Goal: Task Accomplishment & Management: Use online tool/utility

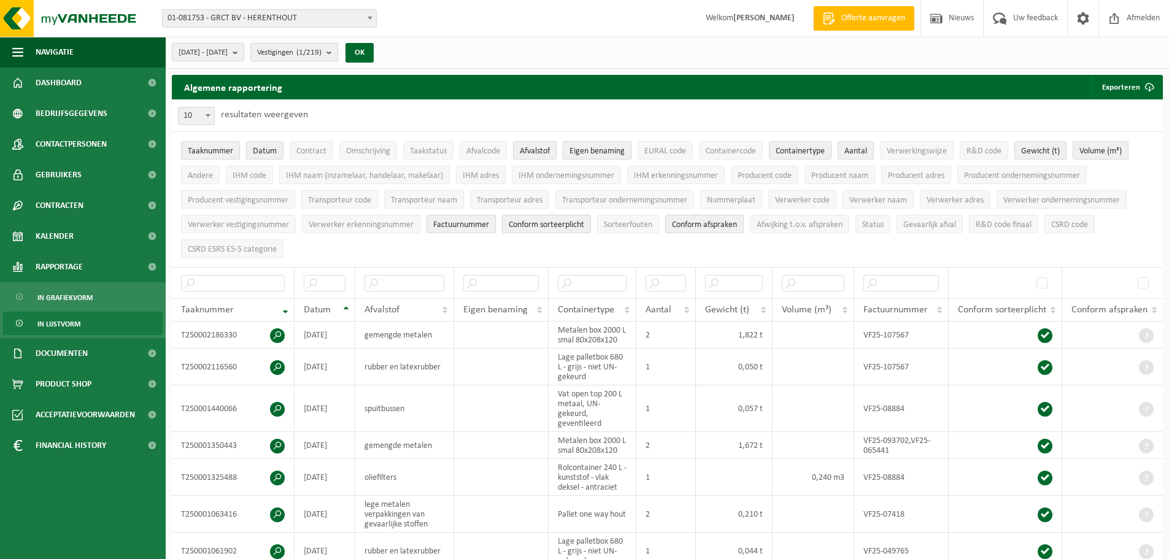
click at [337, 53] on b "submit" at bounding box center [331, 52] width 11 height 17
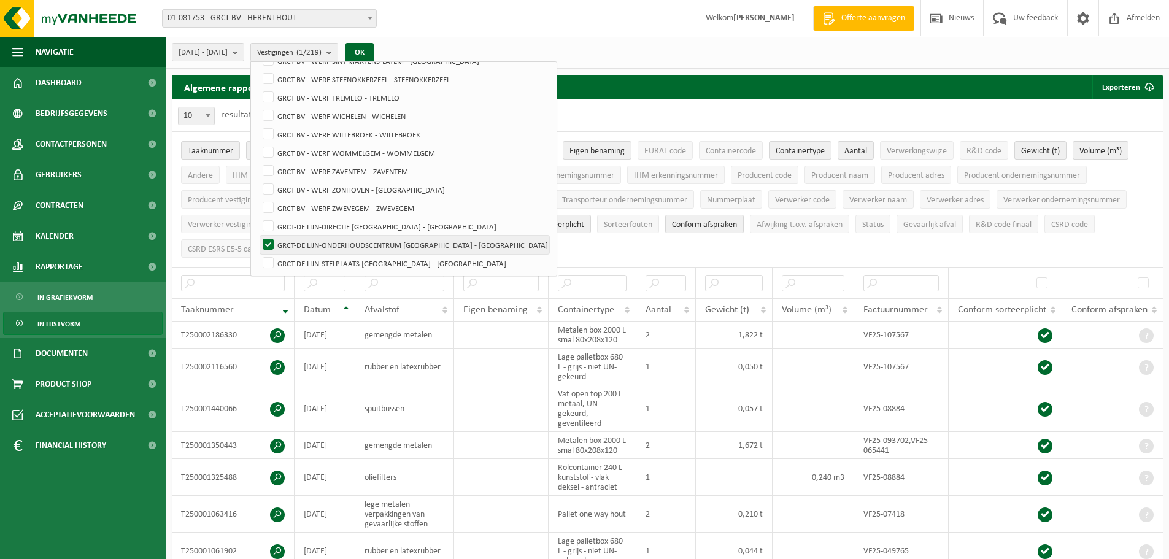
click at [300, 239] on label "GRCT-DE LIJN-ONDERHOUDSCENTRUM [GEOGRAPHIC_DATA] - [GEOGRAPHIC_DATA]" at bounding box center [404, 245] width 289 height 18
click at [258, 236] on input "GRCT-DE LIJN-ONDERHOUDSCENTRUM [GEOGRAPHIC_DATA] - [GEOGRAPHIC_DATA]" at bounding box center [258, 235] width 1 height 1
checkbox input "false"
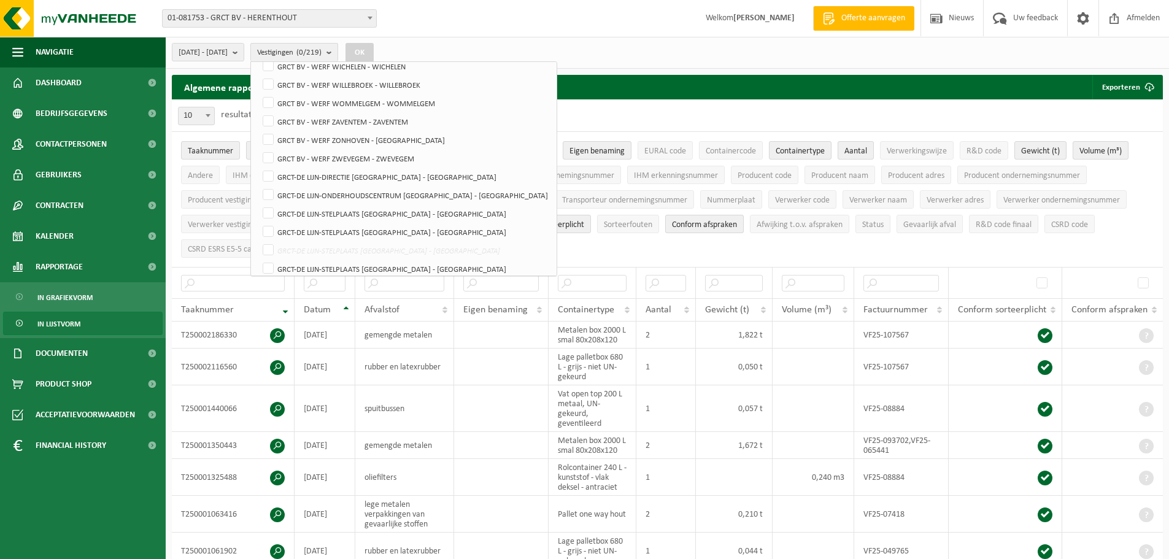
scroll to position [3778, 0]
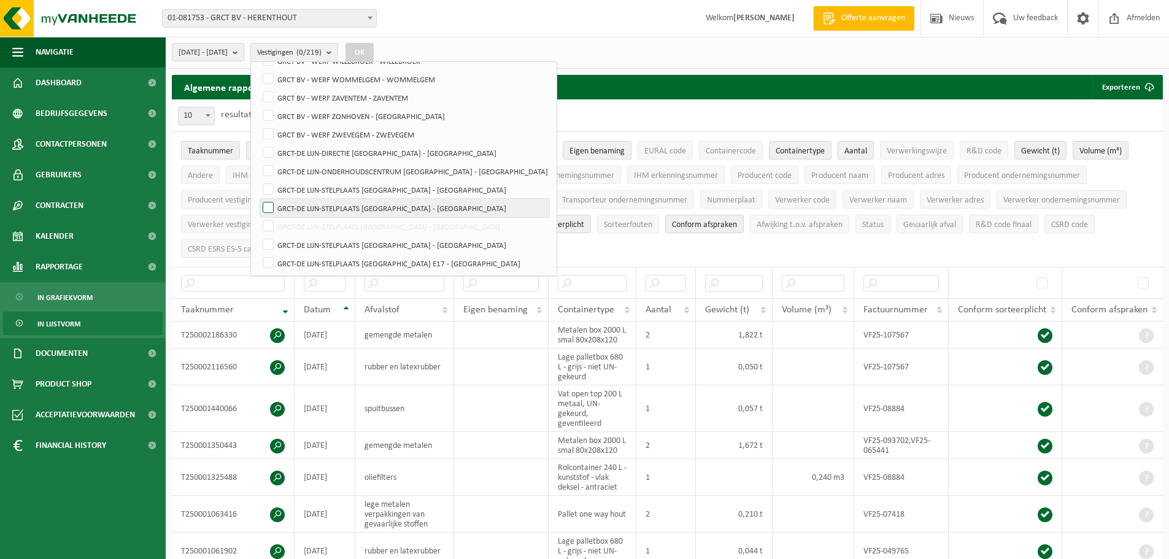
click at [294, 202] on label "GRCT-DE LIJN-STELPLAATS [GEOGRAPHIC_DATA] - [GEOGRAPHIC_DATA]" at bounding box center [404, 208] width 289 height 18
click at [258, 199] on input "GRCT-DE LIJN-STELPLAATS [GEOGRAPHIC_DATA] - [GEOGRAPHIC_DATA]" at bounding box center [258, 198] width 1 height 1
checkbox input "true"
click at [374, 47] on button "OK" at bounding box center [359, 53] width 28 height 20
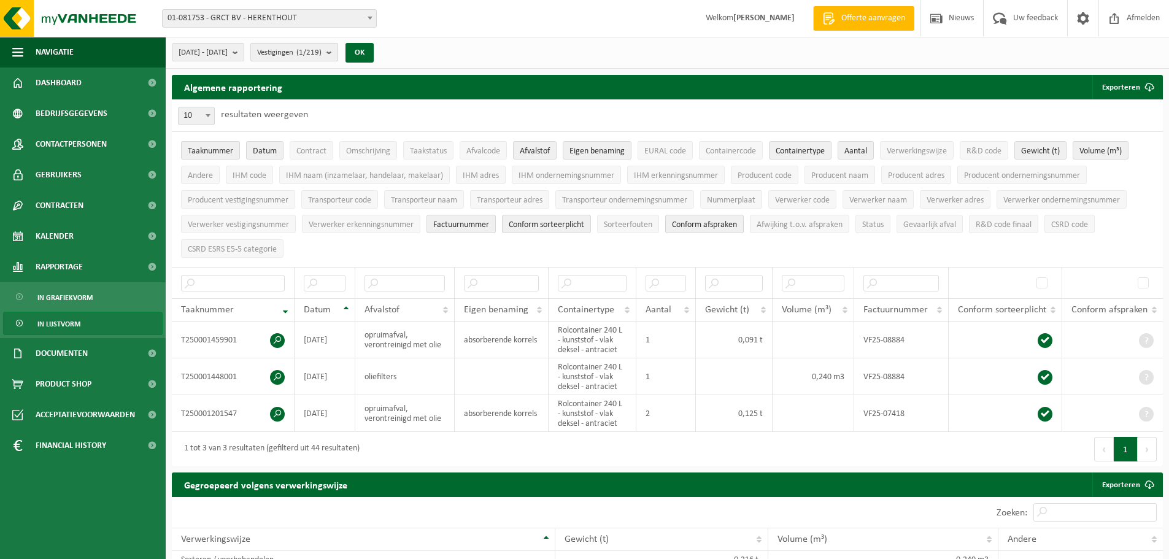
click at [338, 53] on button "Vestigingen (1/219)" at bounding box center [294, 52] width 88 height 18
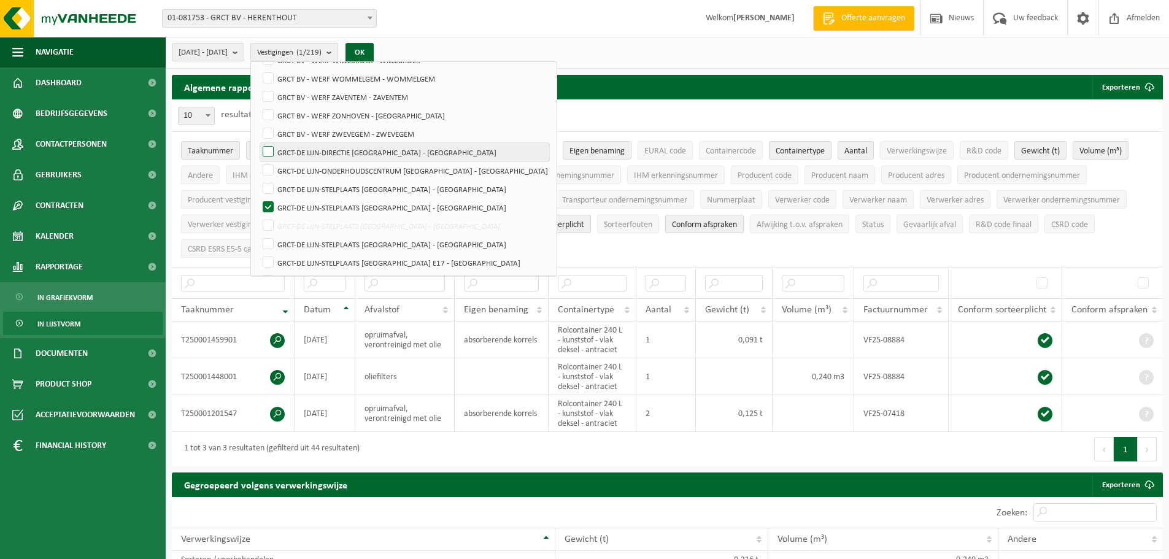
click at [297, 151] on label "GRCT-DE LIJN-DIRECTIE [GEOGRAPHIC_DATA] - [GEOGRAPHIC_DATA]" at bounding box center [404, 152] width 289 height 18
click at [258, 143] on input "GRCT-DE LIJN-DIRECTIE [GEOGRAPHIC_DATA] - [GEOGRAPHIC_DATA]" at bounding box center [258, 142] width 1 height 1
checkbox input "true"
drag, startPoint x: 299, startPoint y: 201, endPoint x: 416, endPoint y: 231, distance: 120.5
click at [299, 201] on label "GRCT-DE LIJN-STELPLAATS [GEOGRAPHIC_DATA] - [GEOGRAPHIC_DATA]" at bounding box center [404, 207] width 289 height 18
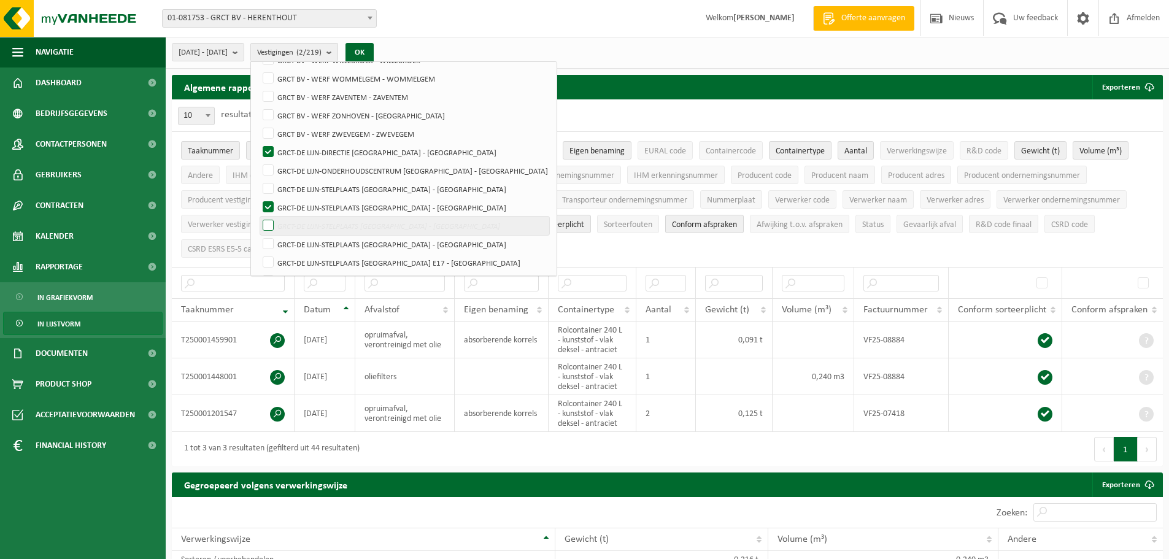
click at [258, 198] on input "GRCT-DE LIJN-STELPLAATS [GEOGRAPHIC_DATA] - [GEOGRAPHIC_DATA]" at bounding box center [258, 198] width 1 height 1
checkbox input "false"
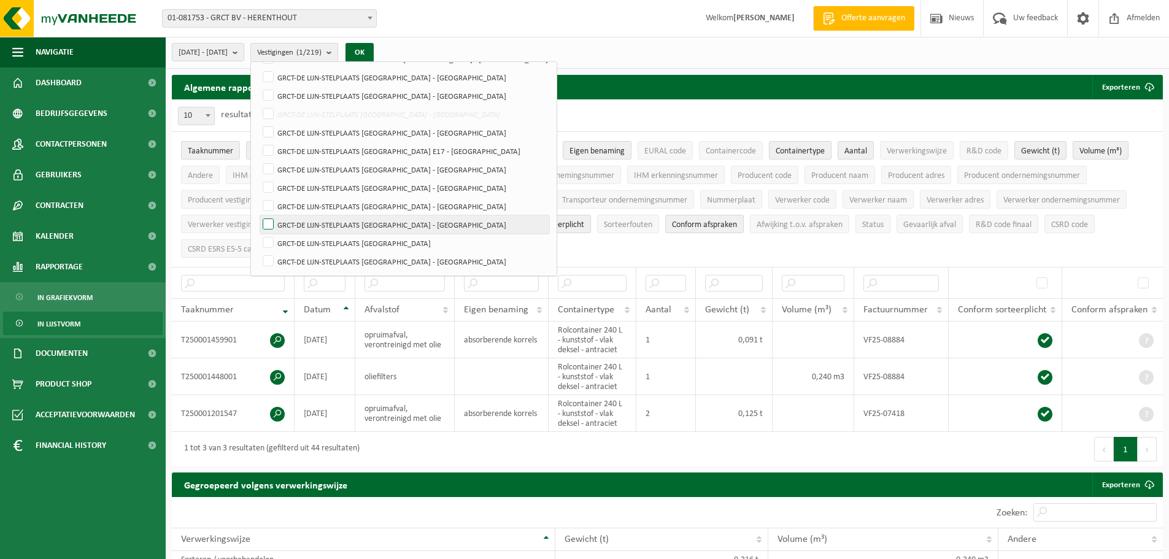
click at [298, 219] on label "GRCT-DE LIJN-STELPLAATS [GEOGRAPHIC_DATA] - [GEOGRAPHIC_DATA]" at bounding box center [404, 224] width 289 height 18
click at [258, 215] on input "GRCT-DE LIJN-STELPLAATS [GEOGRAPHIC_DATA] - [GEOGRAPHIC_DATA]" at bounding box center [258, 215] width 1 height 1
click at [374, 48] on button "OK" at bounding box center [359, 53] width 28 height 20
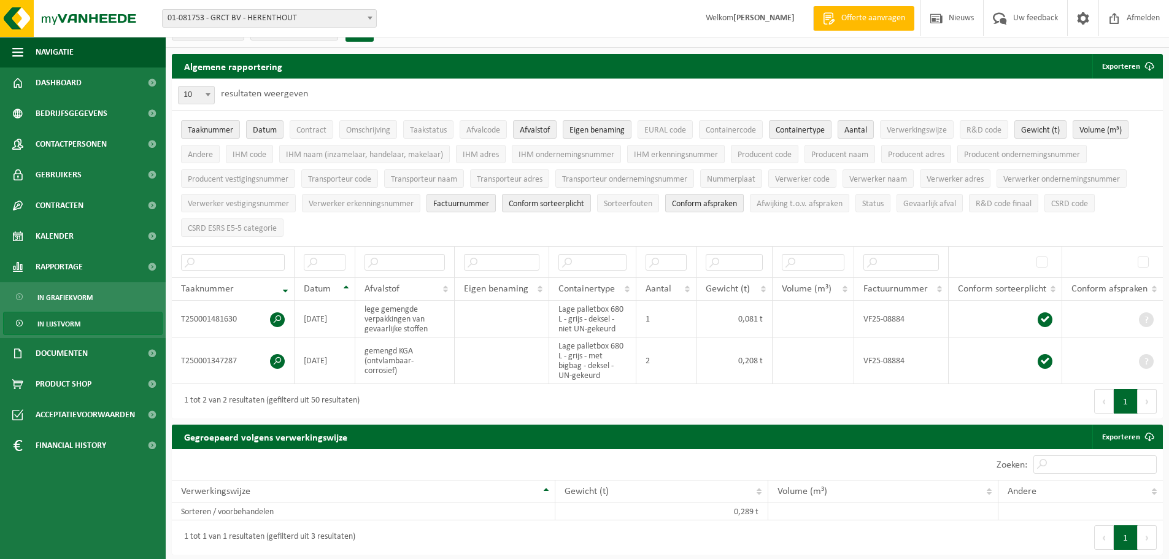
scroll to position [0, 0]
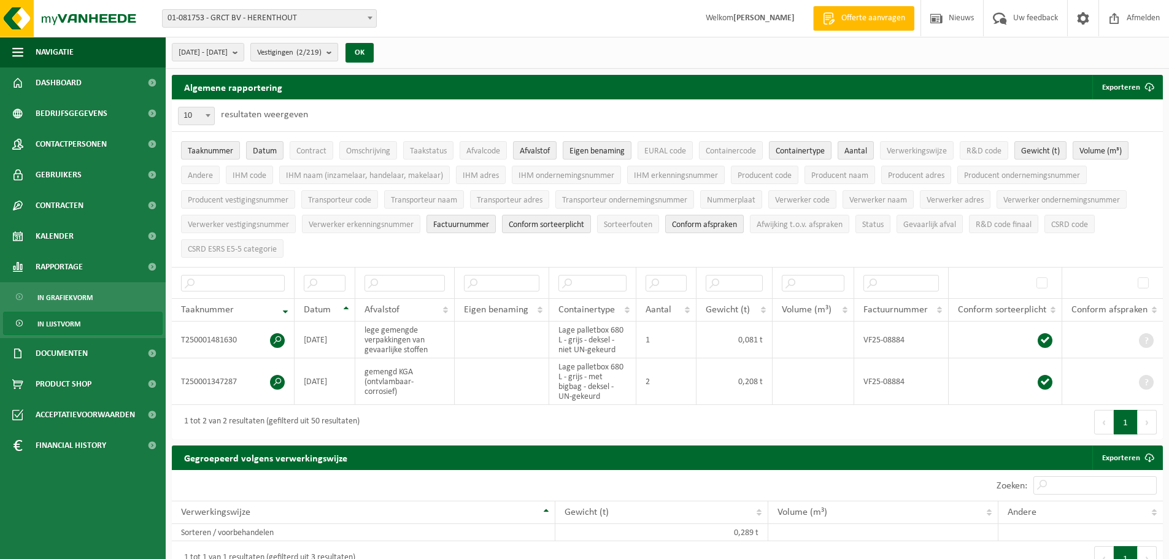
click at [337, 54] on b "submit" at bounding box center [331, 52] width 11 height 17
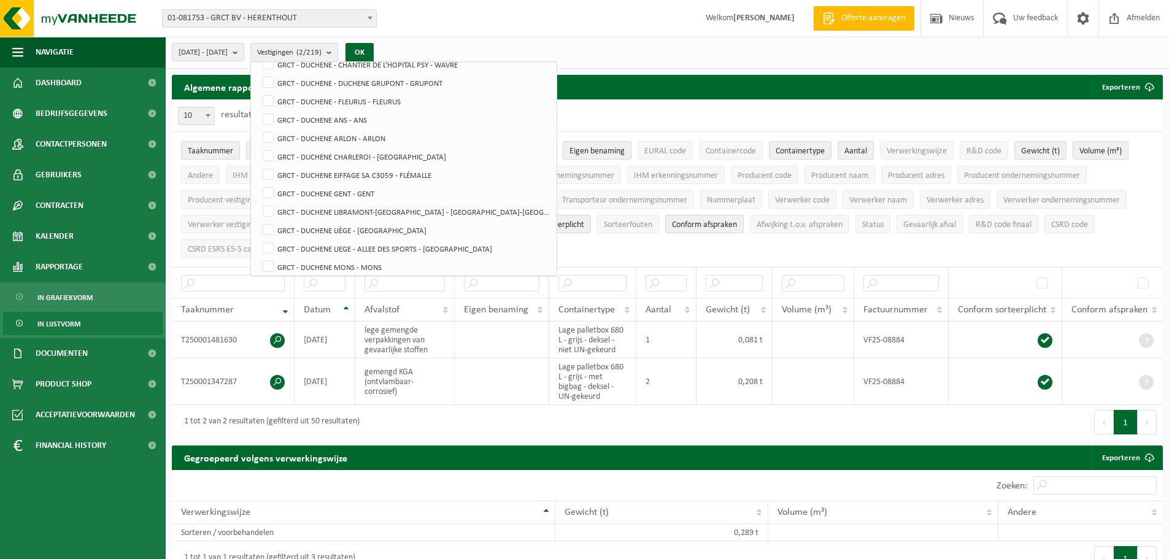
scroll to position [3890, 0]
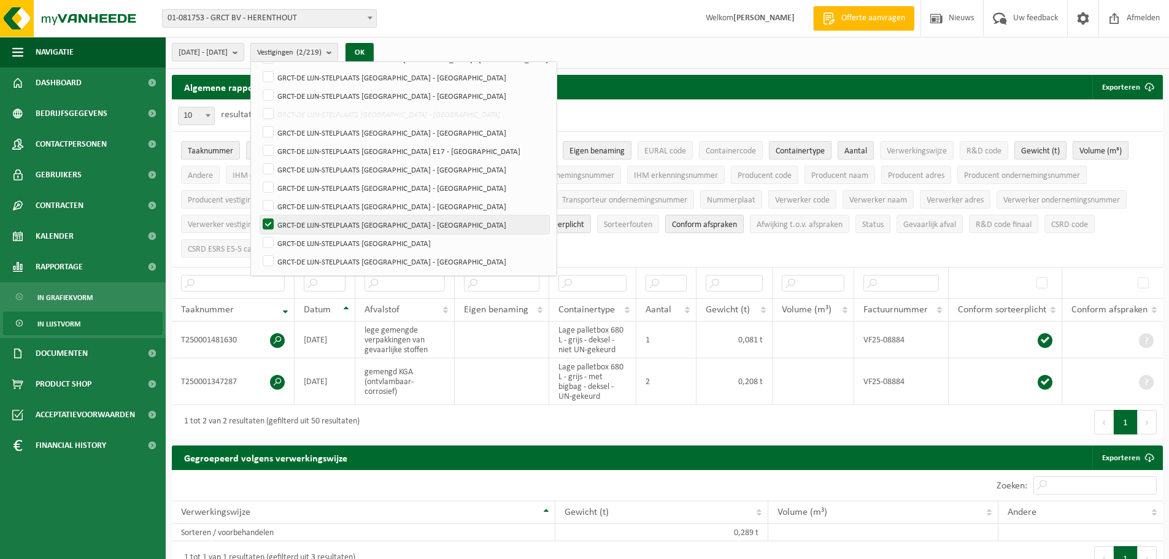
click at [299, 226] on label "GRCT-DE LIJN-STELPLAATS [GEOGRAPHIC_DATA] - [GEOGRAPHIC_DATA]" at bounding box center [404, 224] width 289 height 18
click at [258, 215] on input "GRCT-DE LIJN-STELPLAATS [GEOGRAPHIC_DATA] - [GEOGRAPHIC_DATA]" at bounding box center [258, 215] width 1 height 1
checkbox input "false"
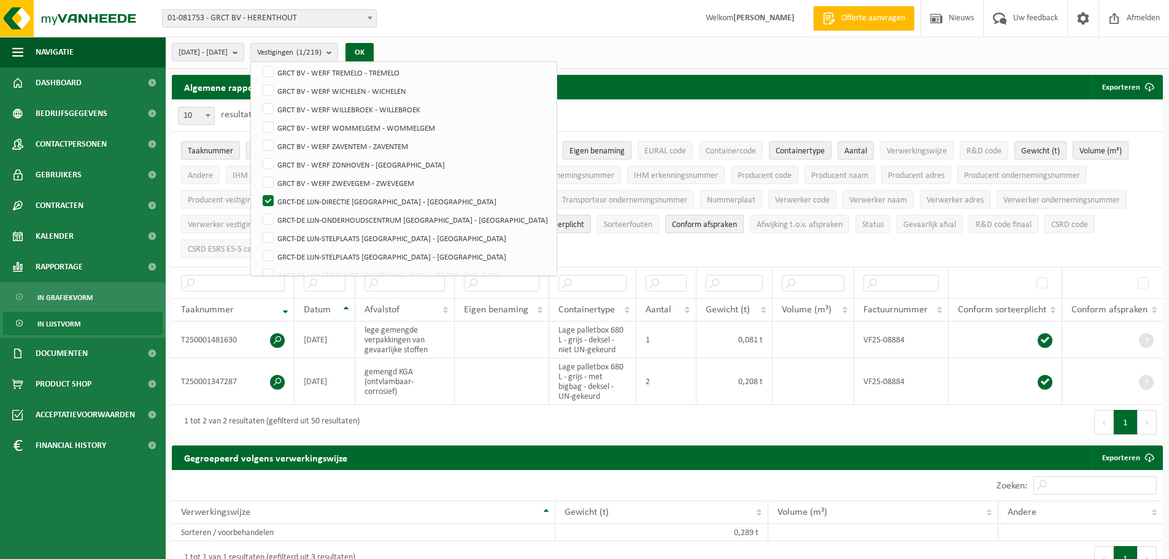
scroll to position [3704, 0]
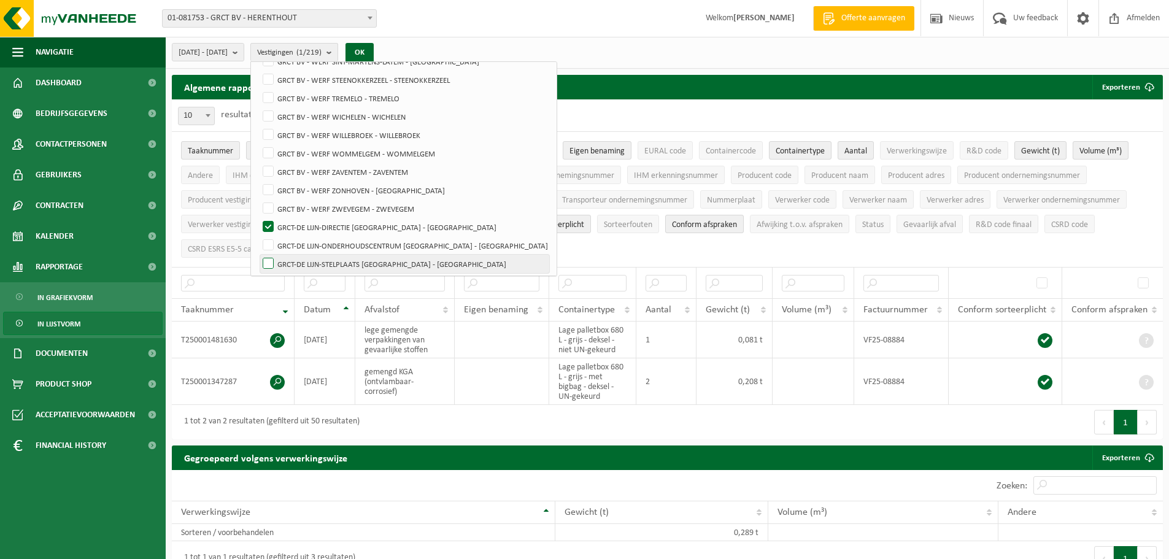
click at [299, 264] on label "GRCT-DE LIJN-STELPLAATS [GEOGRAPHIC_DATA] - [GEOGRAPHIC_DATA]" at bounding box center [404, 264] width 289 height 18
click at [258, 255] on input "GRCT-DE LIJN-STELPLAATS [GEOGRAPHIC_DATA] - [GEOGRAPHIC_DATA]" at bounding box center [258, 254] width 1 height 1
checkbox input "true"
click at [296, 228] on label "GRCT-DE LIJN-DIRECTIE [GEOGRAPHIC_DATA] - [GEOGRAPHIC_DATA]" at bounding box center [404, 227] width 289 height 18
click at [258, 218] on input "GRCT-DE LIJN-DIRECTIE [GEOGRAPHIC_DATA] - [GEOGRAPHIC_DATA]" at bounding box center [258, 217] width 1 height 1
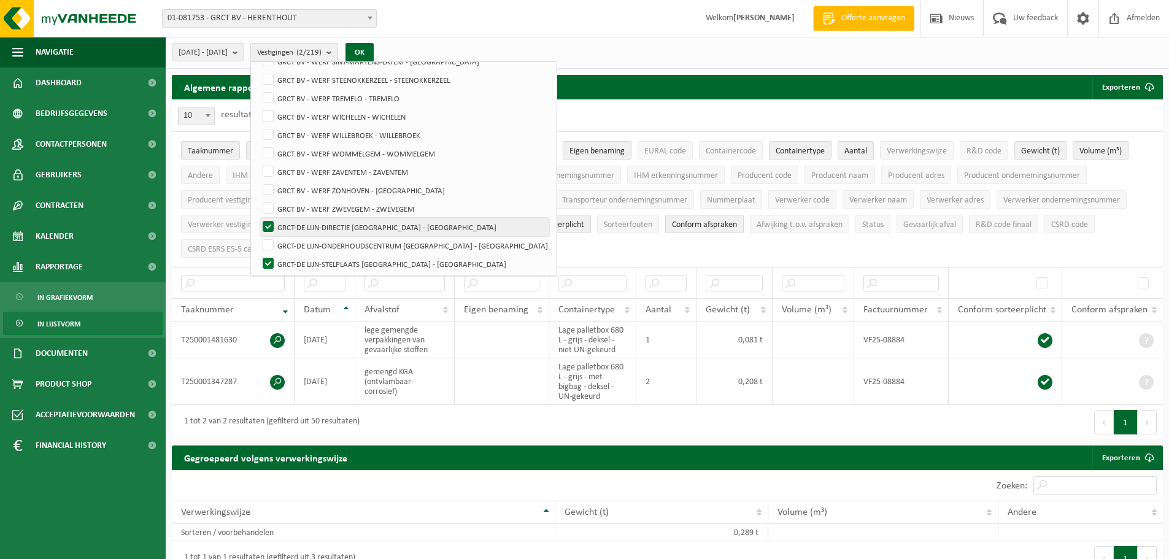
checkbox input "false"
click at [374, 51] on button "OK" at bounding box center [359, 53] width 28 height 20
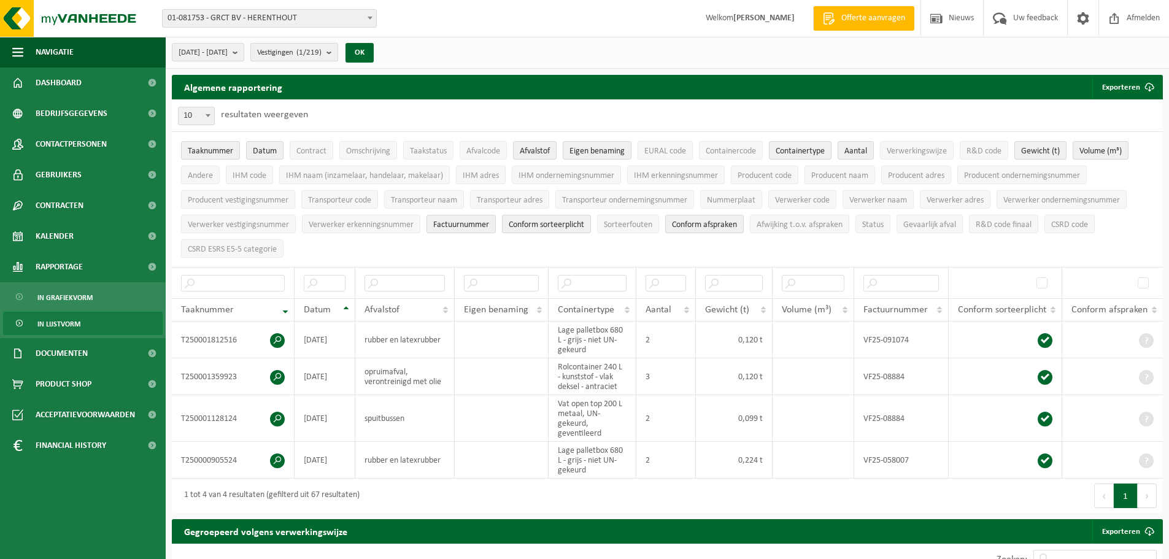
click at [337, 52] on b "submit" at bounding box center [331, 52] width 11 height 17
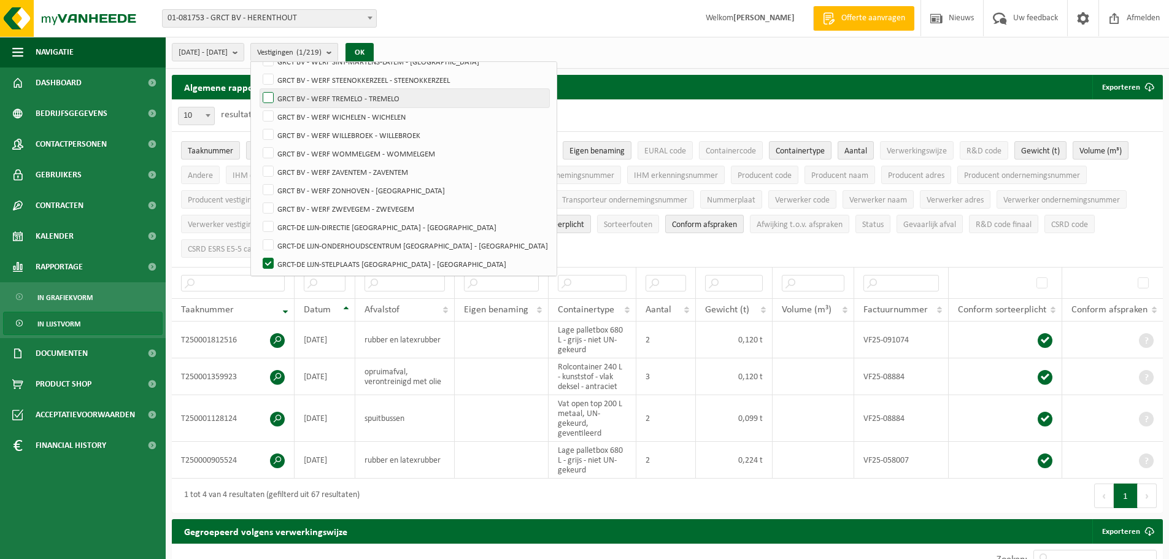
scroll to position [3704, 0]
click at [298, 260] on label "GRCT-DE LIJN-STELPLAATS [GEOGRAPHIC_DATA] - [GEOGRAPHIC_DATA]" at bounding box center [404, 263] width 289 height 18
click at [258, 254] on input "GRCT-DE LIJN-STELPLAATS [GEOGRAPHIC_DATA] - [GEOGRAPHIC_DATA]" at bounding box center [258, 253] width 1 height 1
checkbox input "false"
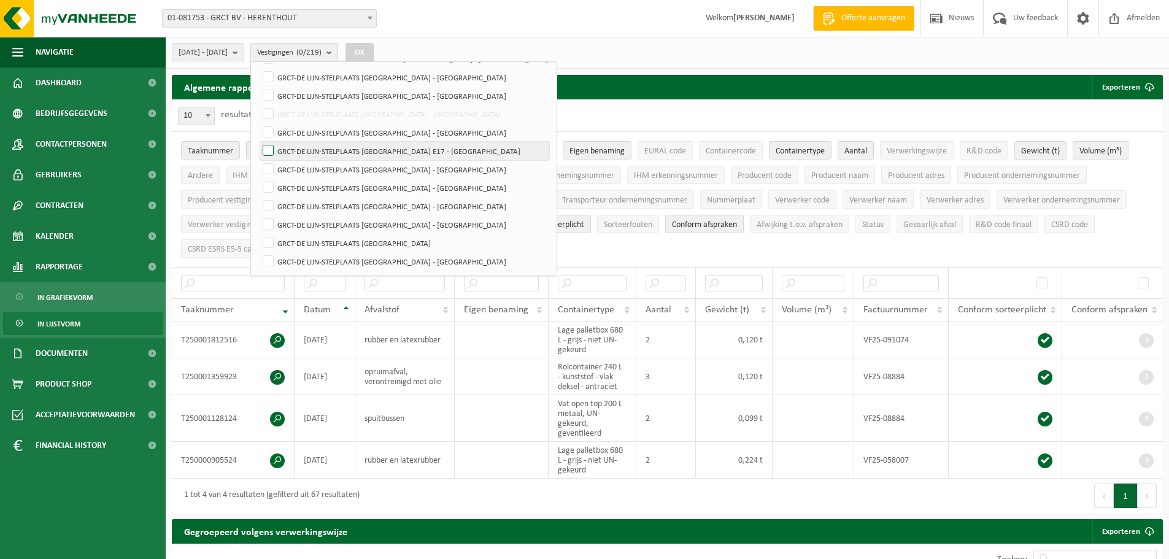
click at [296, 147] on label "GRCT-DE LIJN-STELPLAATS [GEOGRAPHIC_DATA] E17 - [GEOGRAPHIC_DATA]" at bounding box center [404, 151] width 289 height 18
click at [258, 142] on input "GRCT-DE LIJN-STELPLAATS [GEOGRAPHIC_DATA] E17 - [GEOGRAPHIC_DATA]" at bounding box center [258, 141] width 1 height 1
checkbox input "true"
click at [299, 132] on label "GRCT-DE LIJN-STELPLAATS [GEOGRAPHIC_DATA] - [GEOGRAPHIC_DATA]" at bounding box center [404, 132] width 289 height 18
click at [258, 123] on input "GRCT-DE LIJN-STELPLAATS [GEOGRAPHIC_DATA] - [GEOGRAPHIC_DATA]" at bounding box center [258, 123] width 1 height 1
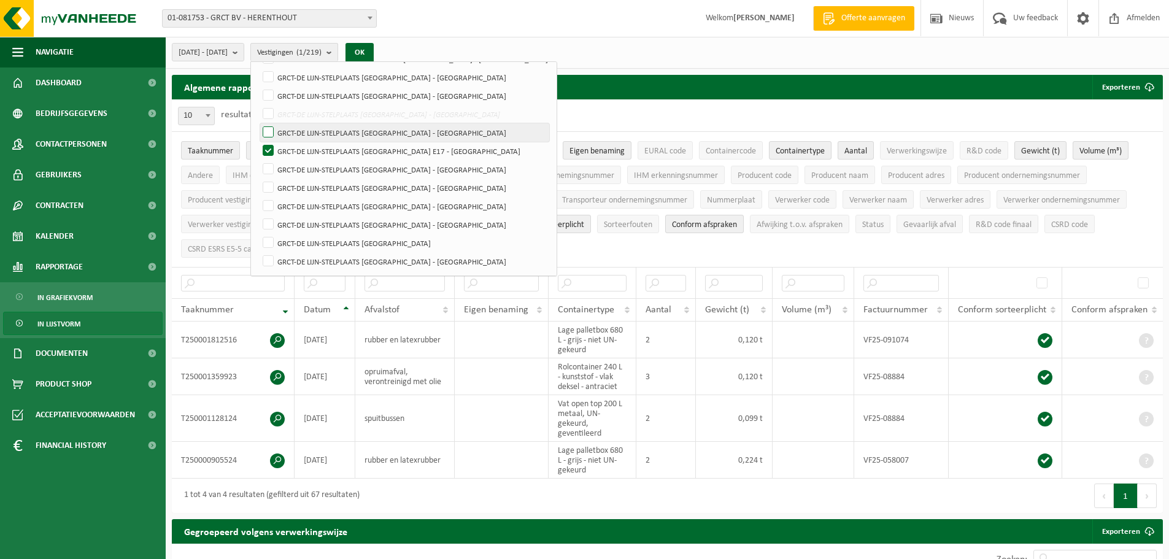
checkbox input "true"
click at [374, 52] on button "OK" at bounding box center [359, 53] width 28 height 20
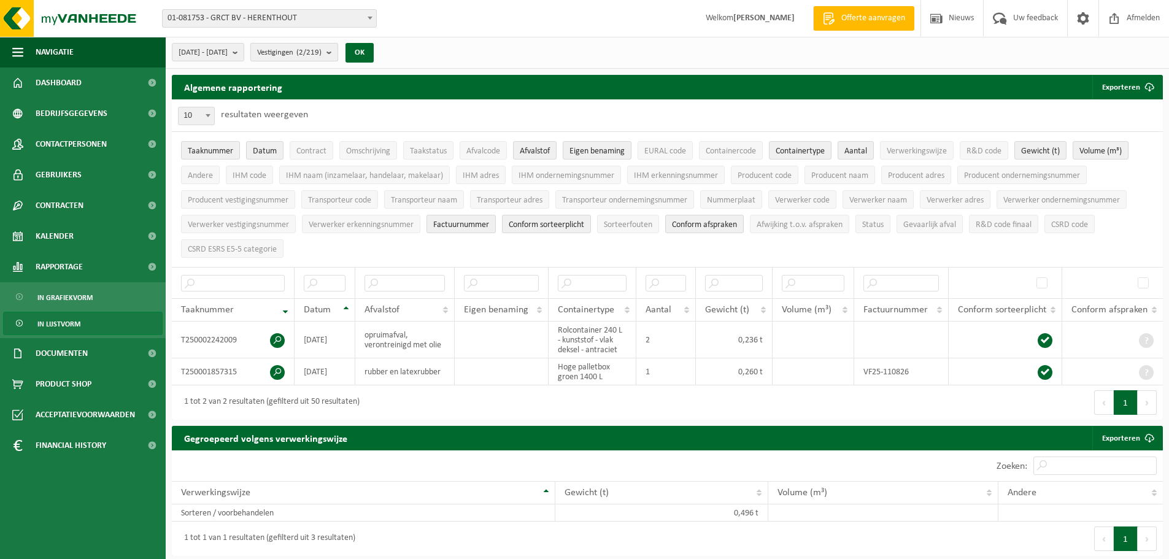
click at [337, 52] on b "submit" at bounding box center [331, 52] width 11 height 17
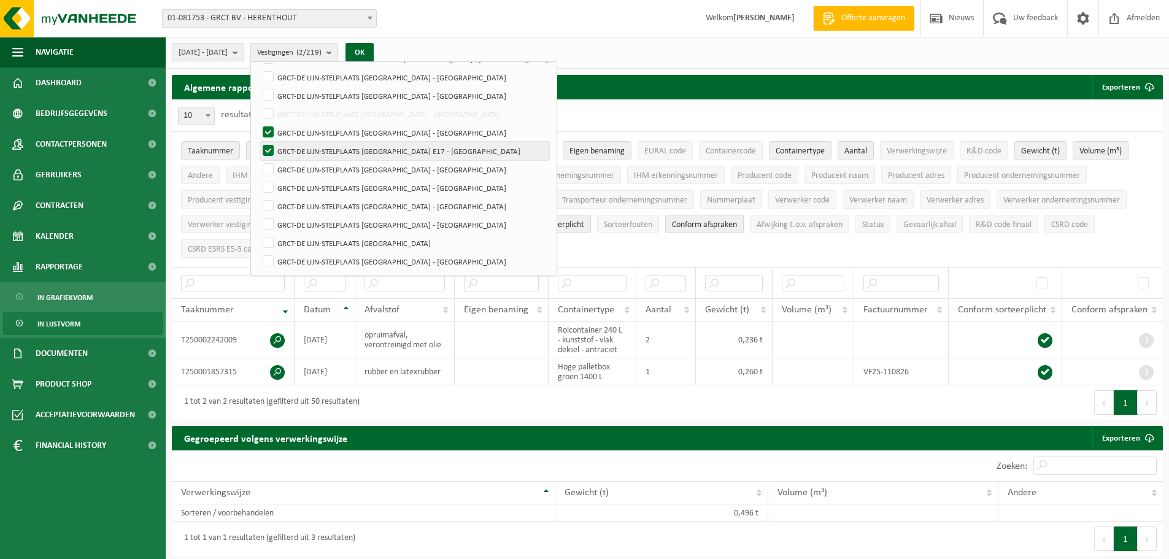
drag, startPoint x: 298, startPoint y: 147, endPoint x: 302, endPoint y: 133, distance: 15.3
click at [299, 146] on label "GRCT-DE LIJN-STELPLAATS [GEOGRAPHIC_DATA] E17 - [GEOGRAPHIC_DATA]" at bounding box center [404, 151] width 289 height 18
click at [258, 142] on input "GRCT-DE LIJN-STELPLAATS [GEOGRAPHIC_DATA] E17 - [GEOGRAPHIC_DATA]" at bounding box center [258, 141] width 1 height 1
checkbox input "false"
click at [302, 129] on label "GRCT-DE LIJN-STELPLAATS [GEOGRAPHIC_DATA] - [GEOGRAPHIC_DATA]" at bounding box center [404, 132] width 289 height 18
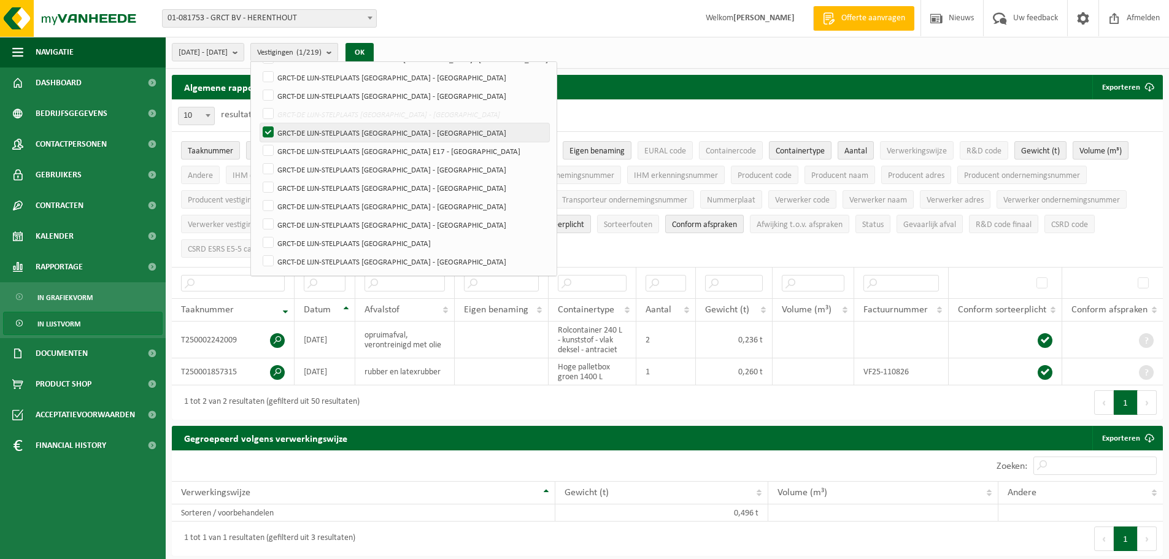
click at [258, 123] on input "GRCT-DE LIJN-STELPLAATS [GEOGRAPHIC_DATA] - [GEOGRAPHIC_DATA]" at bounding box center [258, 123] width 1 height 1
checkbox input "false"
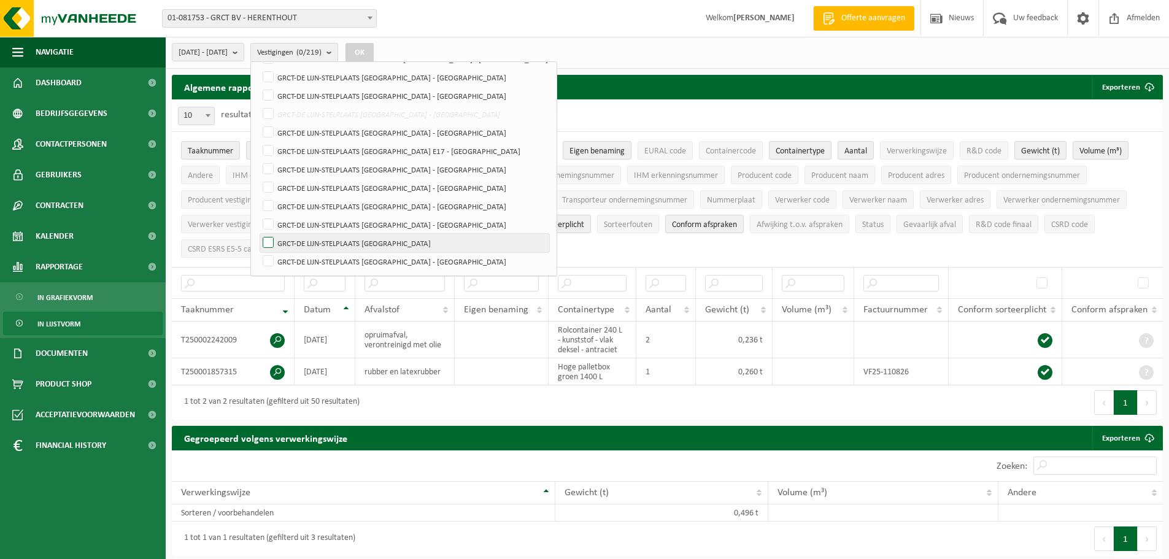
click at [302, 243] on label "GRCT-DE LIJN-STELPLAATS [GEOGRAPHIC_DATA]" at bounding box center [404, 243] width 289 height 18
click at [258, 234] on input "GRCT-DE LIJN-STELPLAATS [GEOGRAPHIC_DATA]" at bounding box center [258, 233] width 1 height 1
checkbox input "true"
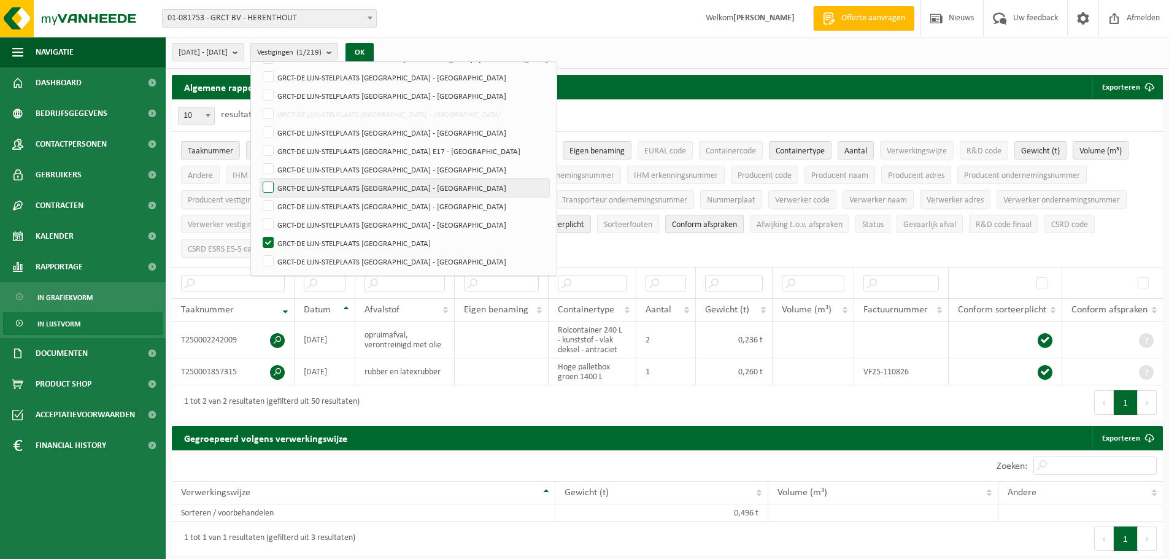
click at [304, 185] on label "GRCT-DE LIJN-STELPLAATS [GEOGRAPHIC_DATA] - [GEOGRAPHIC_DATA]" at bounding box center [404, 188] width 289 height 18
click at [258, 179] on input "GRCT-DE LIJN-STELPLAATS [GEOGRAPHIC_DATA] - [GEOGRAPHIC_DATA]" at bounding box center [258, 178] width 1 height 1
checkbox input "true"
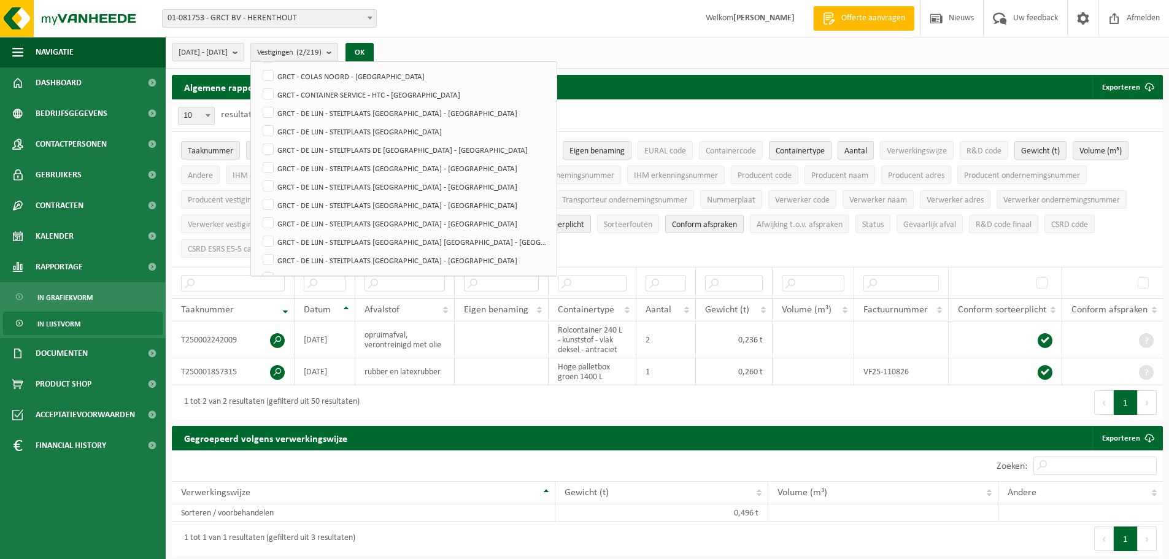
scroll to position [565, 0]
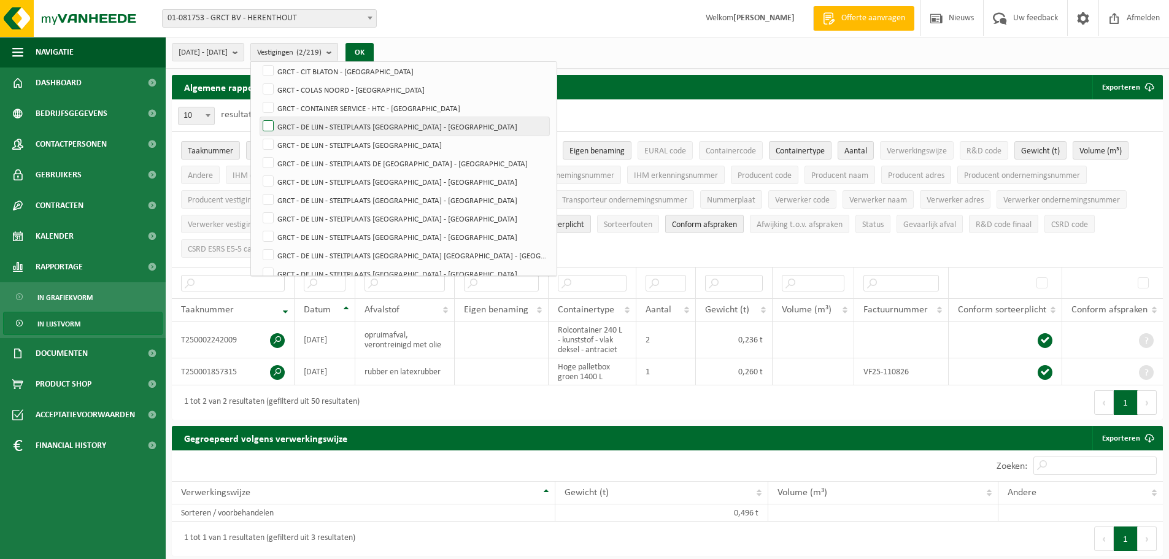
click at [302, 129] on label "GRCT - DE LIJN - STELTPLAATS [GEOGRAPHIC_DATA] - [GEOGRAPHIC_DATA]" at bounding box center [404, 126] width 289 height 18
click at [258, 117] on input "GRCT - DE LIJN - STELTPLAATS [GEOGRAPHIC_DATA] - [GEOGRAPHIC_DATA]" at bounding box center [258, 117] width 1 height 1
checkbox input "true"
click at [304, 148] on label "GRCT - DE LIJN - STELTPLAATS [GEOGRAPHIC_DATA]" at bounding box center [404, 145] width 289 height 18
click at [258, 136] on input "GRCT - DE LIJN - STELTPLAATS [GEOGRAPHIC_DATA]" at bounding box center [258, 135] width 1 height 1
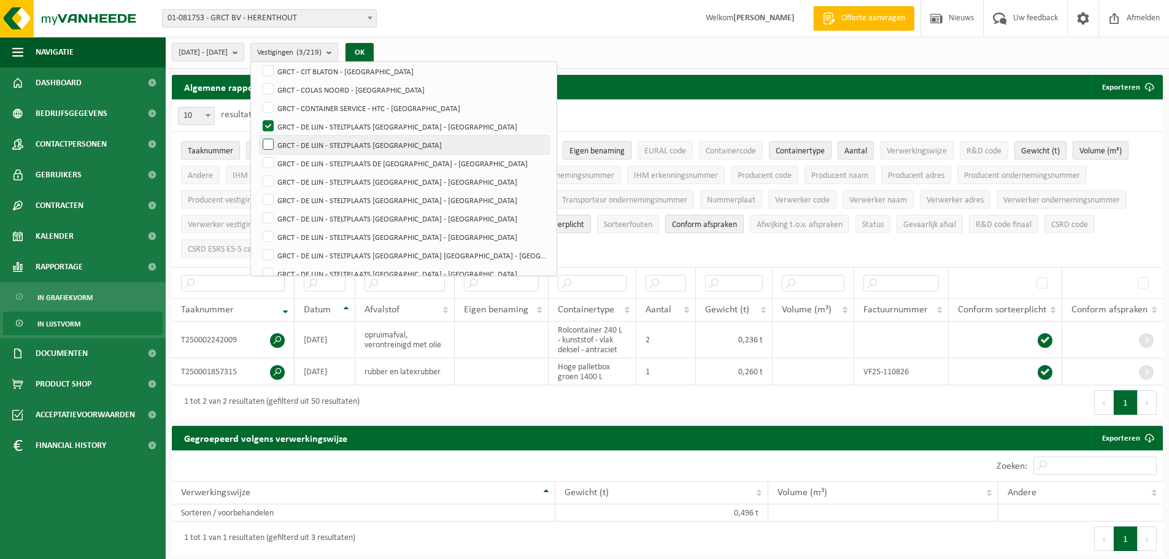
checkbox input "true"
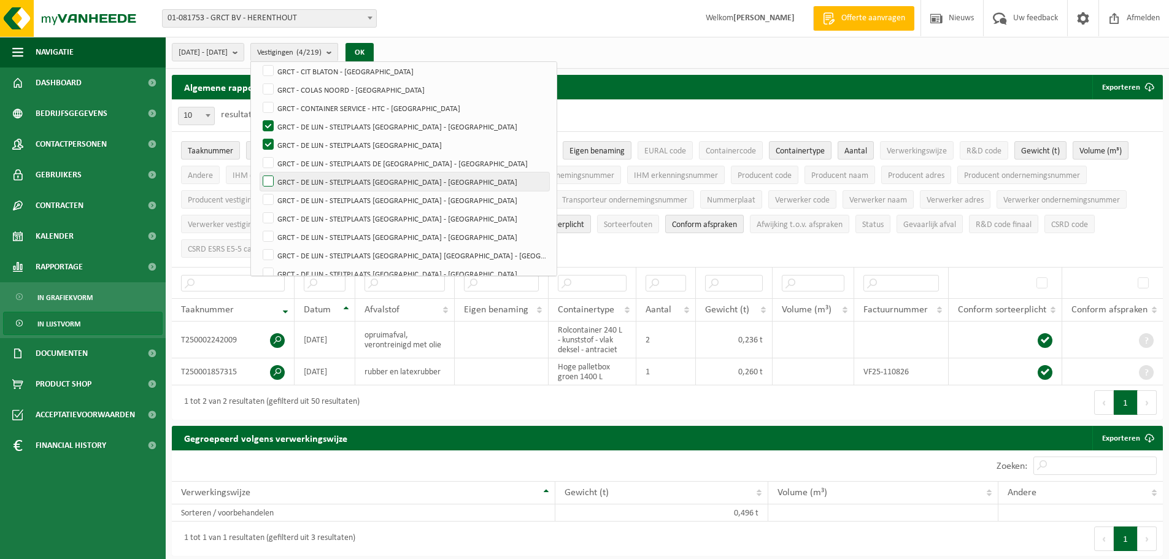
click at [297, 180] on label "GRCT - DE LIJN - STELTPLAATS [GEOGRAPHIC_DATA] - [GEOGRAPHIC_DATA]" at bounding box center [404, 181] width 289 height 18
click at [258, 172] on input "GRCT - DE LIJN - STELTPLAATS [GEOGRAPHIC_DATA] - [GEOGRAPHIC_DATA]" at bounding box center [258, 172] width 1 height 1
checkbox input "true"
drag, startPoint x: 301, startPoint y: 164, endPoint x: 301, endPoint y: 182, distance: 17.8
click at [301, 165] on label "GRCT - DE LIJN - STELTPLAATS DE [GEOGRAPHIC_DATA] - [GEOGRAPHIC_DATA]" at bounding box center [404, 163] width 289 height 18
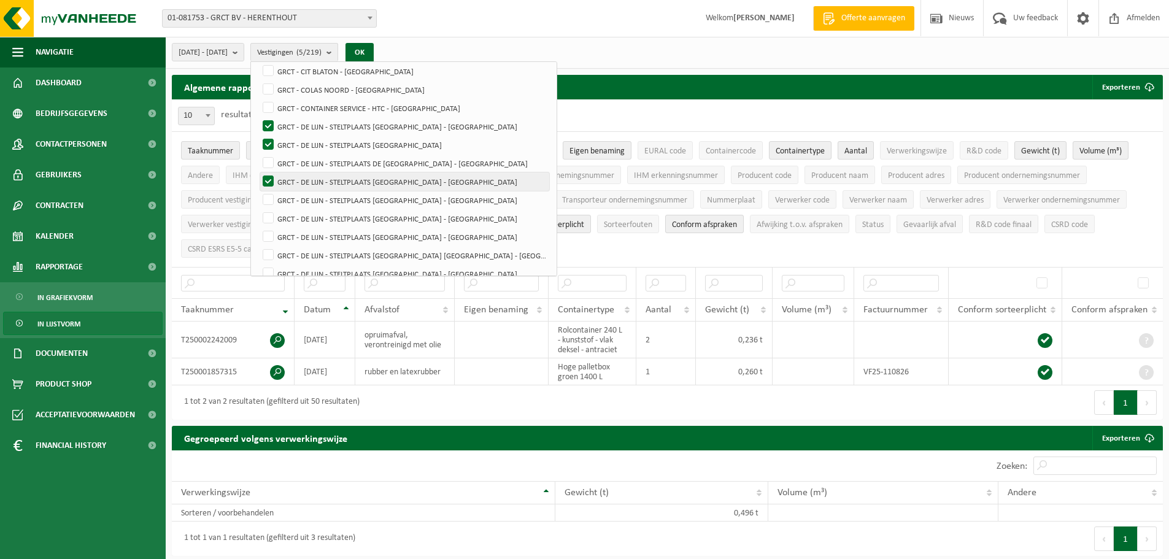
click at [258, 154] on input "GRCT - DE LIJN - STELTPLAATS DE [GEOGRAPHIC_DATA] - [GEOGRAPHIC_DATA]" at bounding box center [258, 153] width 1 height 1
checkbox input "true"
click at [300, 194] on label "GRCT - DE LIJN - STELTPLAATS [GEOGRAPHIC_DATA] - [GEOGRAPHIC_DATA]" at bounding box center [404, 200] width 289 height 18
click at [258, 191] on input "GRCT - DE LIJN - STELTPLAATS [GEOGRAPHIC_DATA] - [GEOGRAPHIC_DATA]" at bounding box center [258, 190] width 1 height 1
checkbox input "true"
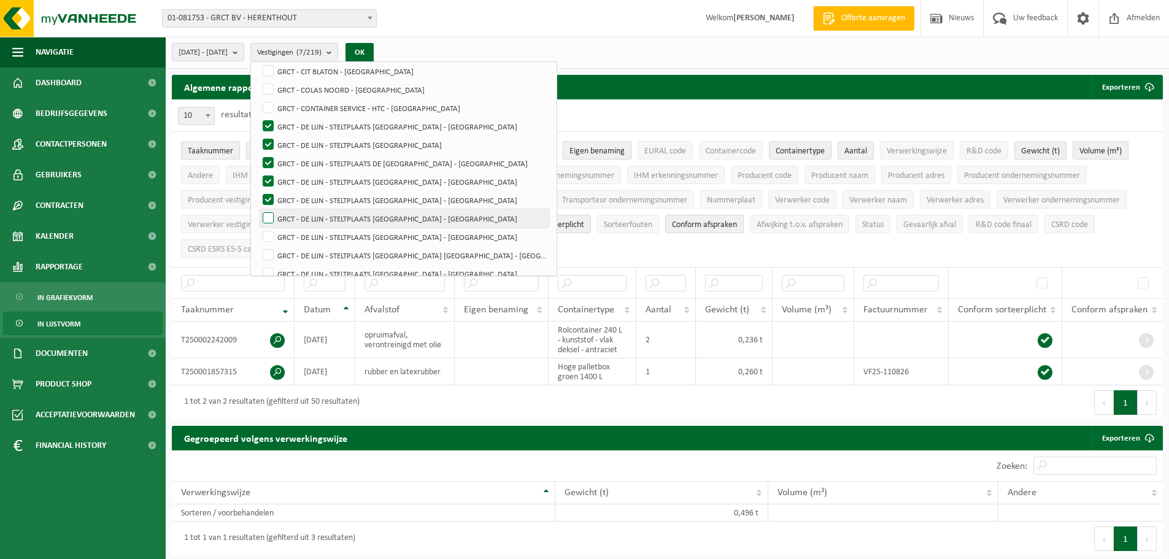
drag, startPoint x: 304, startPoint y: 217, endPoint x: 303, endPoint y: 223, distance: 6.2
click at [304, 220] on label "GRCT - DE LIJN - STELTPLAATS [GEOGRAPHIC_DATA] - [GEOGRAPHIC_DATA]" at bounding box center [404, 218] width 289 height 18
click at [258, 209] on input "GRCT - DE LIJN - STELTPLAATS [GEOGRAPHIC_DATA] - [GEOGRAPHIC_DATA]" at bounding box center [258, 209] width 1 height 1
checkbox input "true"
click at [299, 240] on label "GRCT - DE LIJN - STELTPLAATS [GEOGRAPHIC_DATA] - [GEOGRAPHIC_DATA]" at bounding box center [404, 237] width 289 height 18
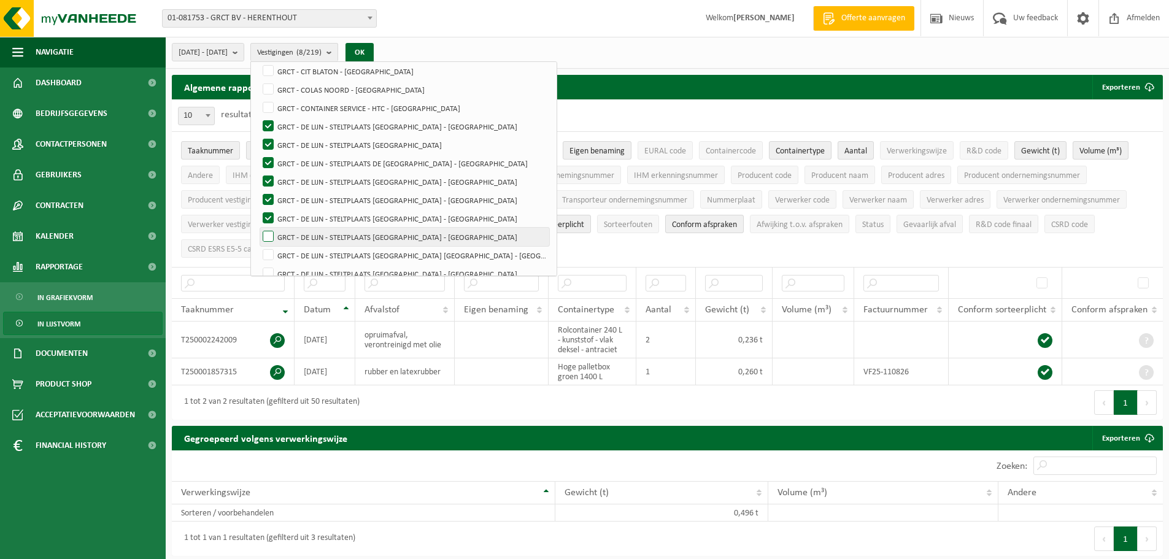
click at [258, 228] on input "GRCT - DE LIJN - STELTPLAATS [GEOGRAPHIC_DATA] - [GEOGRAPHIC_DATA]" at bounding box center [258, 227] width 1 height 1
checkbox input "true"
click at [300, 255] on label "GRCT - DE LIJN - STELTPLAATS [GEOGRAPHIC_DATA] [GEOGRAPHIC_DATA] - [GEOGRAPHIC_…" at bounding box center [404, 255] width 289 height 18
click at [258, 246] on input "GRCT - DE LIJN - STELTPLAATS [GEOGRAPHIC_DATA] [GEOGRAPHIC_DATA] - [GEOGRAPHIC_…" at bounding box center [258, 245] width 1 height 1
checkbox input "true"
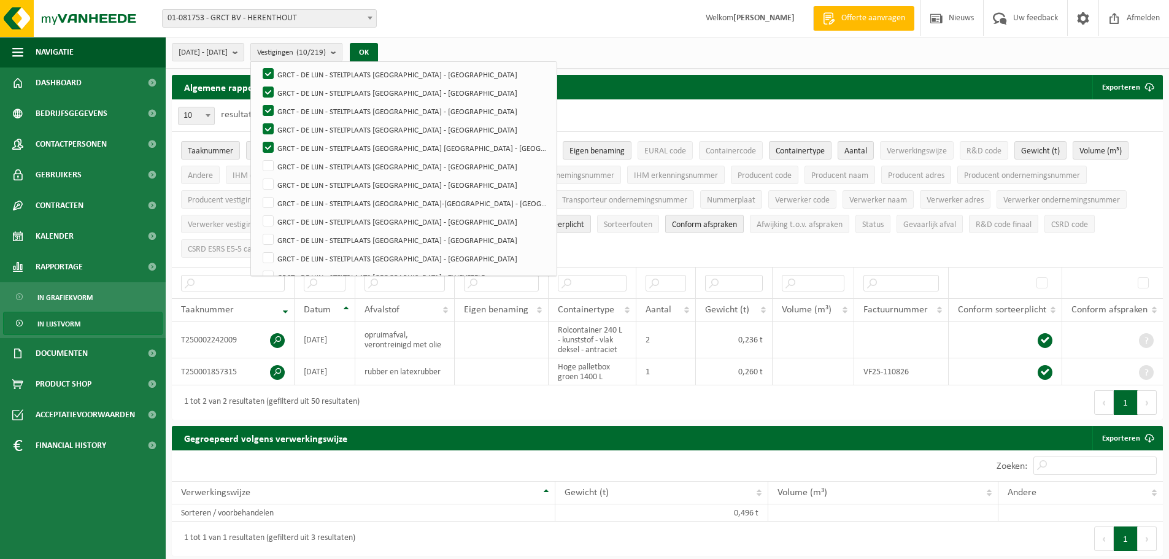
scroll to position [688, 0]
click at [304, 146] on label "GRCT - DE LIJN - STELTPLAATS [GEOGRAPHIC_DATA] - [GEOGRAPHIC_DATA]" at bounding box center [404, 151] width 289 height 18
click at [258, 142] on input "GRCT - DE LIJN - STELTPLAATS [GEOGRAPHIC_DATA] - [GEOGRAPHIC_DATA]" at bounding box center [258, 141] width 1 height 1
checkbox input "true"
drag, startPoint x: 304, startPoint y: 164, endPoint x: 301, endPoint y: 173, distance: 9.7
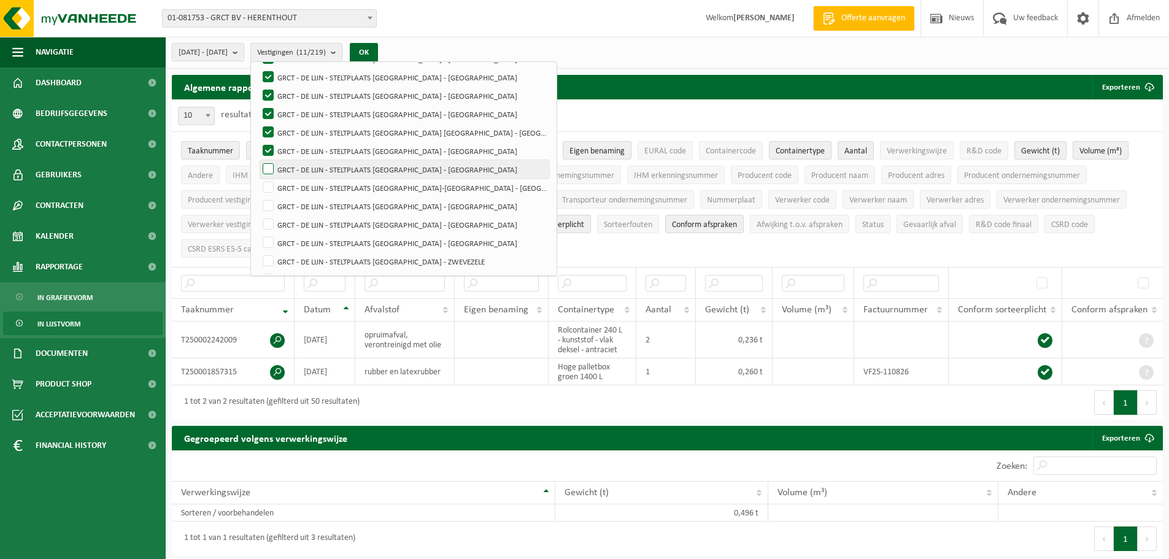
click at [304, 164] on label "GRCT - DE LIJN - STELTPLAATS [GEOGRAPHIC_DATA] - [GEOGRAPHIC_DATA]" at bounding box center [404, 169] width 289 height 18
click at [258, 160] on input "GRCT - DE LIJN - STELTPLAATS [GEOGRAPHIC_DATA] - [GEOGRAPHIC_DATA]" at bounding box center [258, 160] width 1 height 1
checkbox input "true"
click at [299, 188] on label "GRCT - DE LIJN - STELTPLAATS [GEOGRAPHIC_DATA]-[GEOGRAPHIC_DATA] - [GEOGRAPHIC_…" at bounding box center [404, 188] width 289 height 18
click at [258, 179] on input "GRCT - DE LIJN - STELTPLAATS [GEOGRAPHIC_DATA]-[GEOGRAPHIC_DATA] - [GEOGRAPHIC_…" at bounding box center [258, 178] width 1 height 1
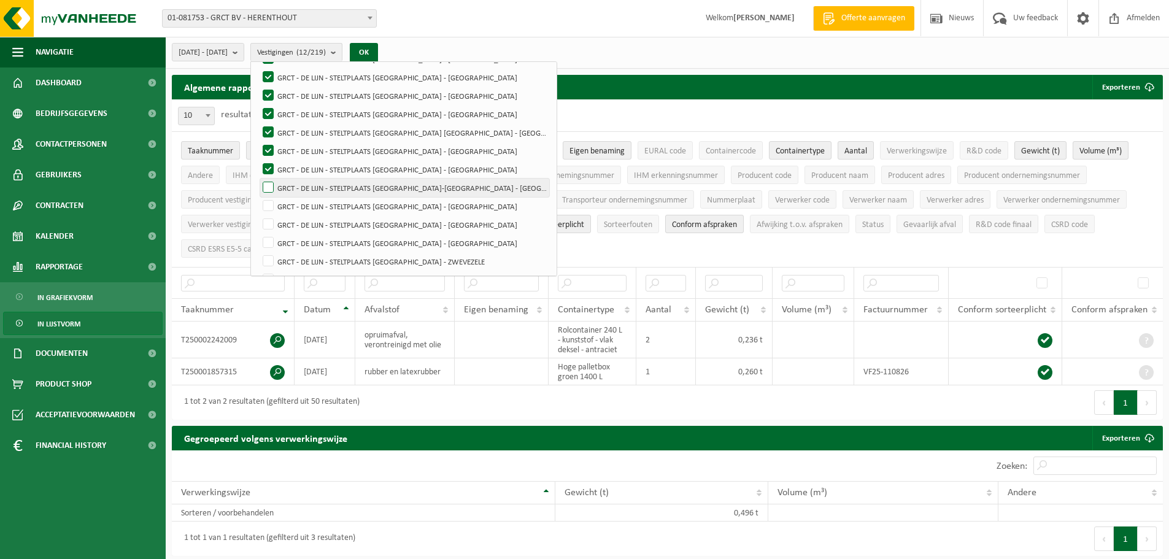
checkbox input "true"
click at [301, 206] on label "GRCT - DE LIJN - STELTPLAATS [GEOGRAPHIC_DATA] - [GEOGRAPHIC_DATA]" at bounding box center [404, 206] width 289 height 18
click at [258, 197] on input "GRCT - DE LIJN - STELTPLAATS [GEOGRAPHIC_DATA] - [GEOGRAPHIC_DATA]" at bounding box center [258, 196] width 1 height 1
checkbox input "true"
click at [302, 223] on label "GRCT - DE LIJN - STELTPLAATS [GEOGRAPHIC_DATA] - [GEOGRAPHIC_DATA]" at bounding box center [404, 224] width 289 height 18
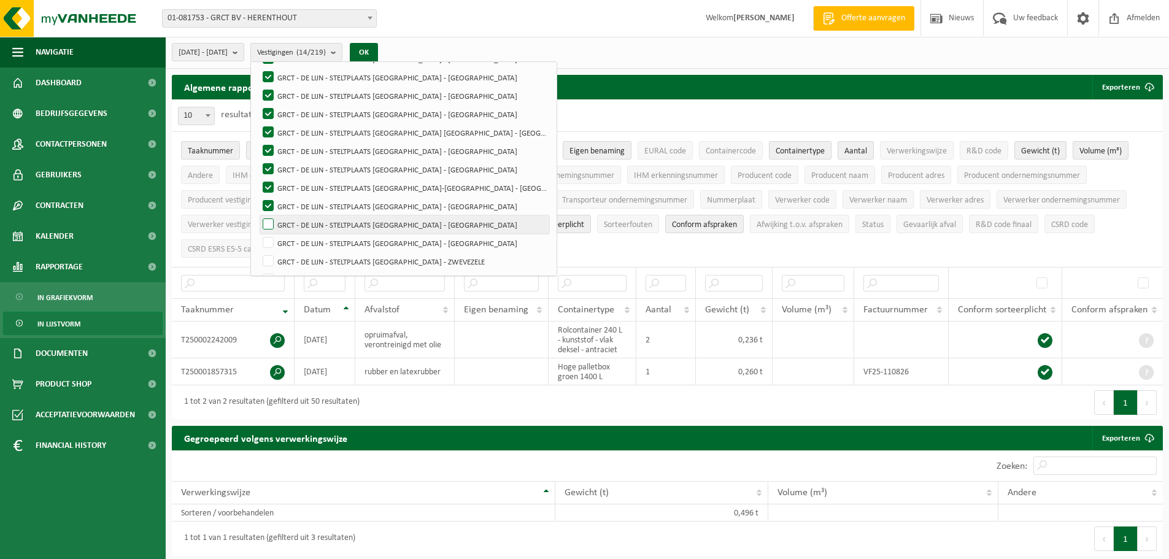
click at [258, 215] on input "GRCT - DE LIJN - STELTPLAATS [GEOGRAPHIC_DATA] - [GEOGRAPHIC_DATA]" at bounding box center [258, 215] width 1 height 1
checkbox input "true"
click at [304, 238] on label "GRCT - DE LIJN - STELTPLAATS [GEOGRAPHIC_DATA] - [GEOGRAPHIC_DATA]" at bounding box center [404, 243] width 289 height 18
click at [258, 234] on input "GRCT - DE LIJN - STELTPLAATS [GEOGRAPHIC_DATA] - [GEOGRAPHIC_DATA]" at bounding box center [258, 233] width 1 height 1
checkbox input "true"
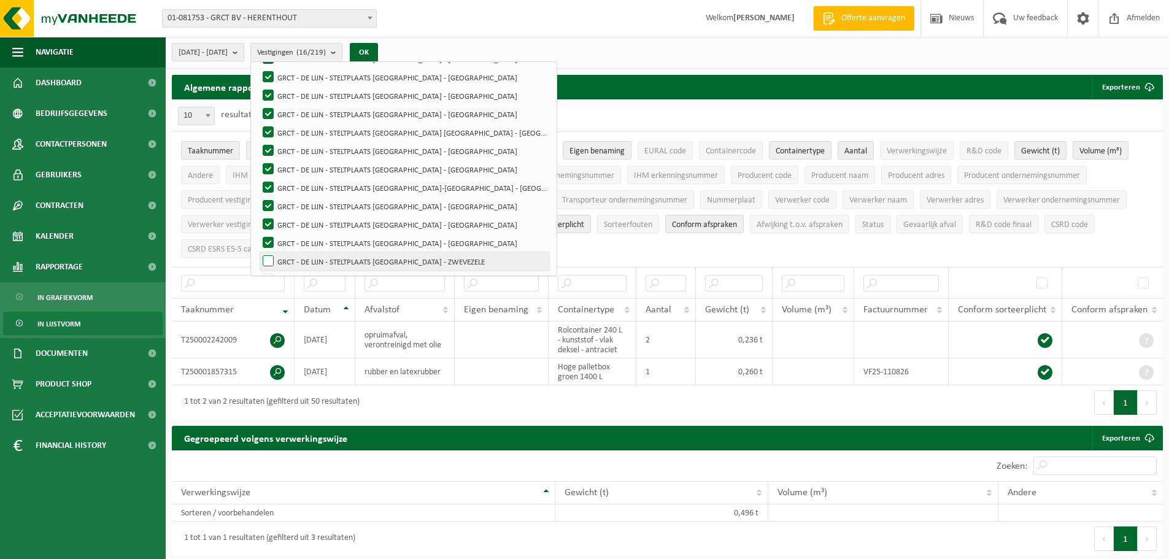
drag, startPoint x: 302, startPoint y: 260, endPoint x: 380, endPoint y: 264, distance: 78.0
click at [302, 260] on label "GRCT - DE LIJN - STELTPLAATS [GEOGRAPHIC_DATA] - ZWEVEZELE" at bounding box center [404, 261] width 289 height 18
click at [258, 252] on input "GRCT - DE LIJN - STELTPLAATS [GEOGRAPHIC_DATA] - ZWEVEZELE" at bounding box center [258, 252] width 1 height 1
checkbox input "true"
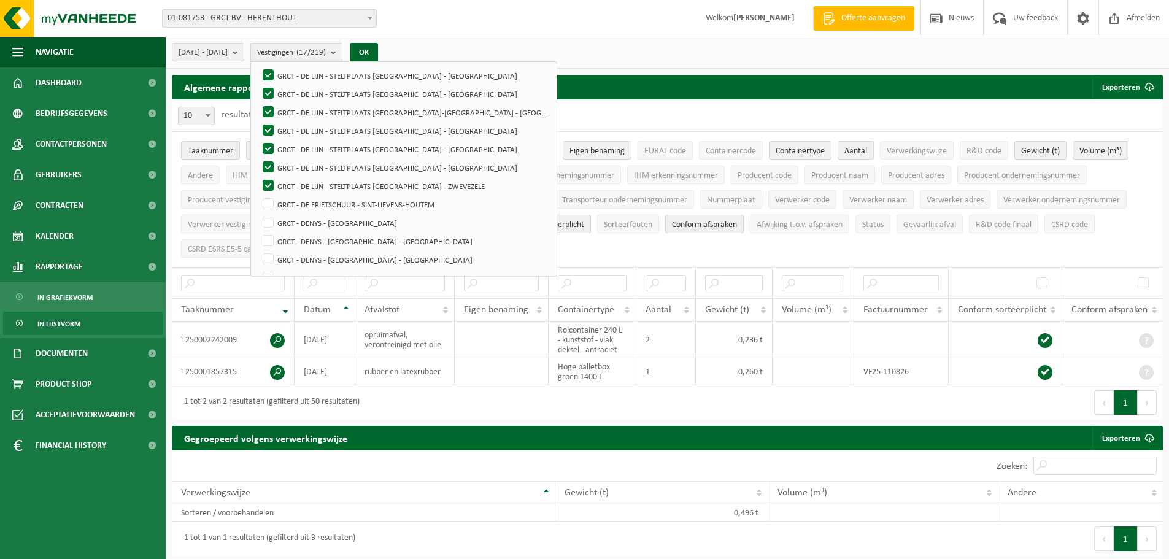
scroll to position [786, 0]
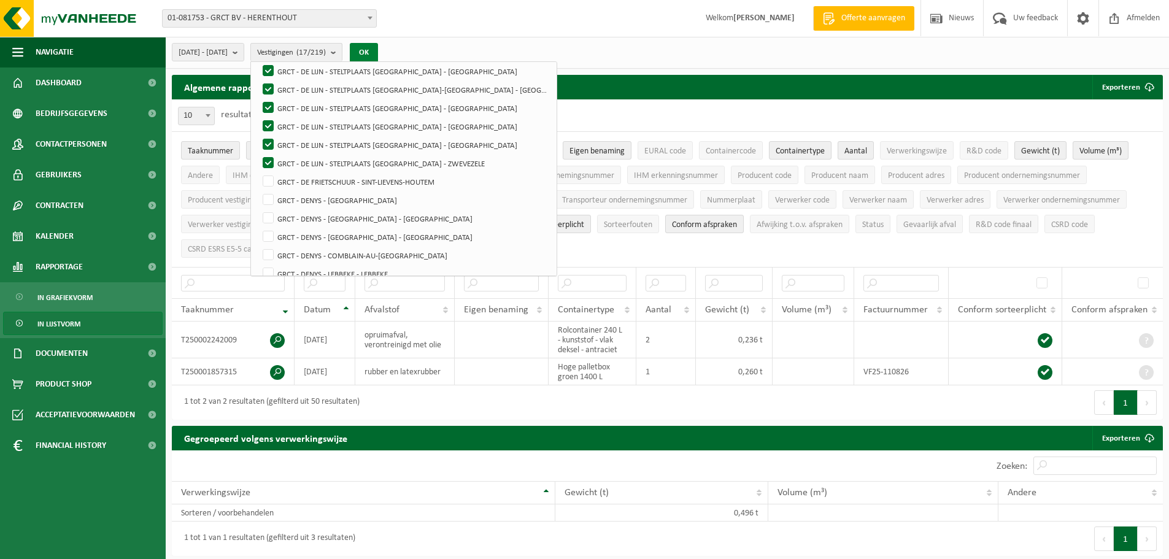
click at [378, 51] on button "OK" at bounding box center [364, 53] width 28 height 20
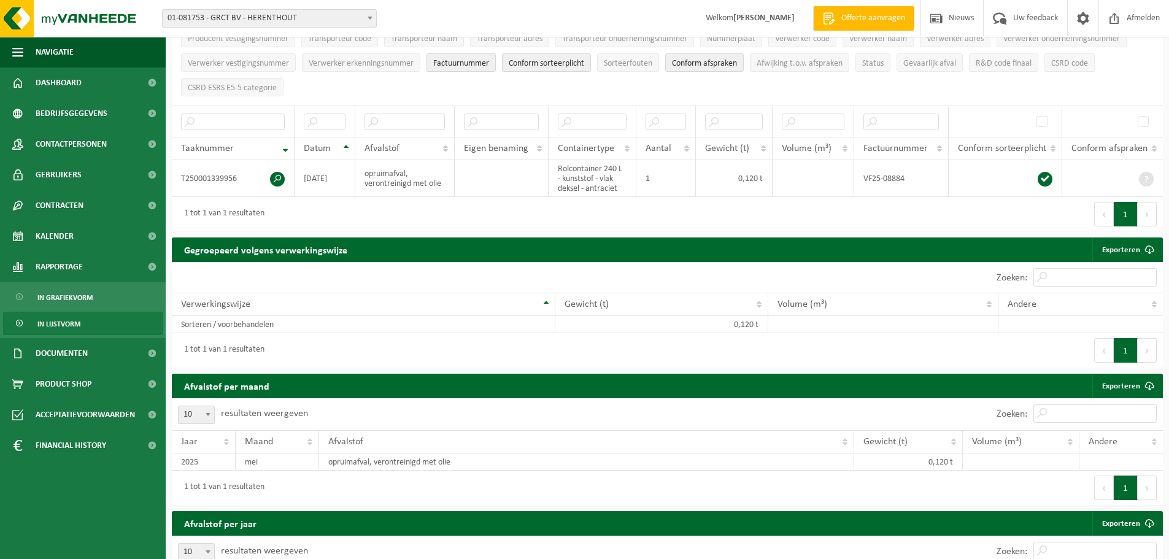
scroll to position [0, 0]
